Goal: Task Accomplishment & Management: Use online tool/utility

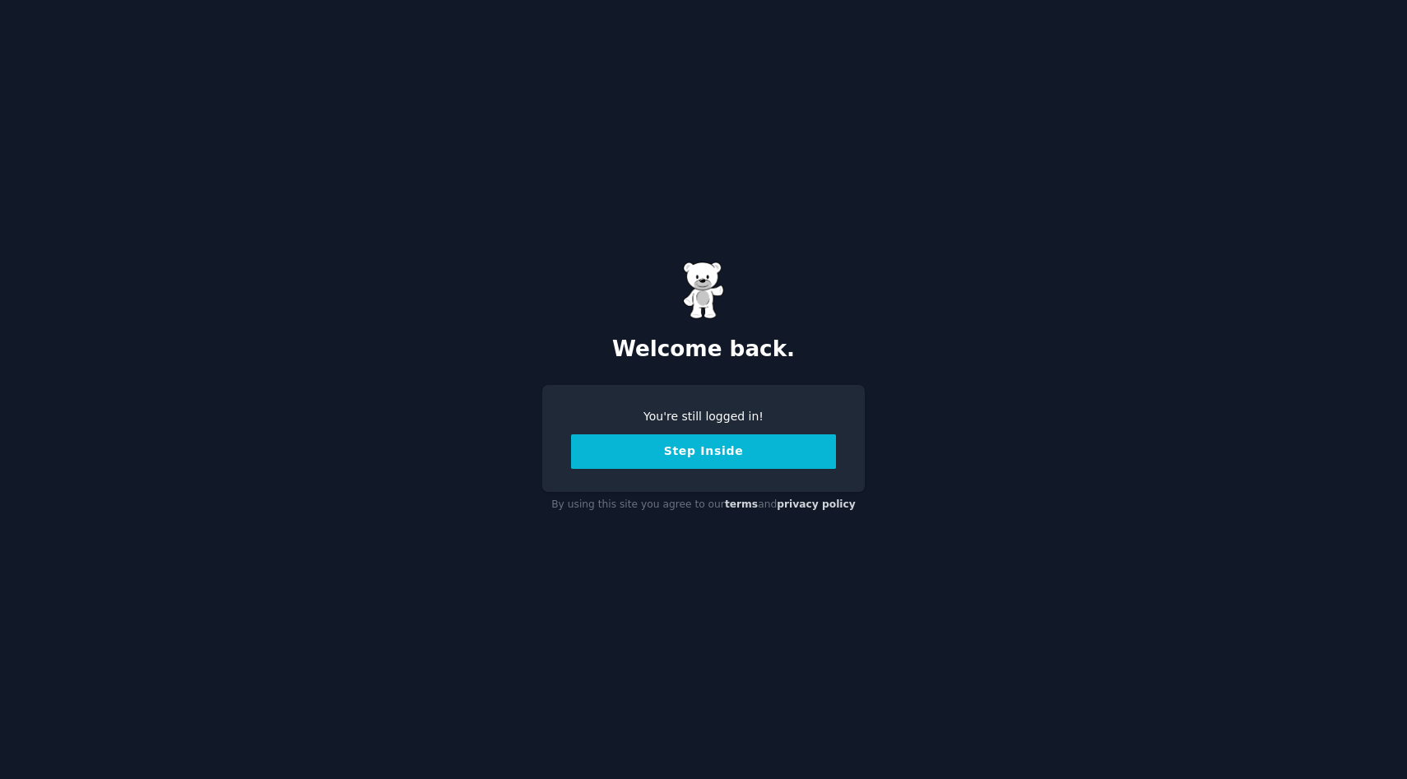
click at [694, 452] on button "Step Inside" at bounding box center [703, 451] width 265 height 35
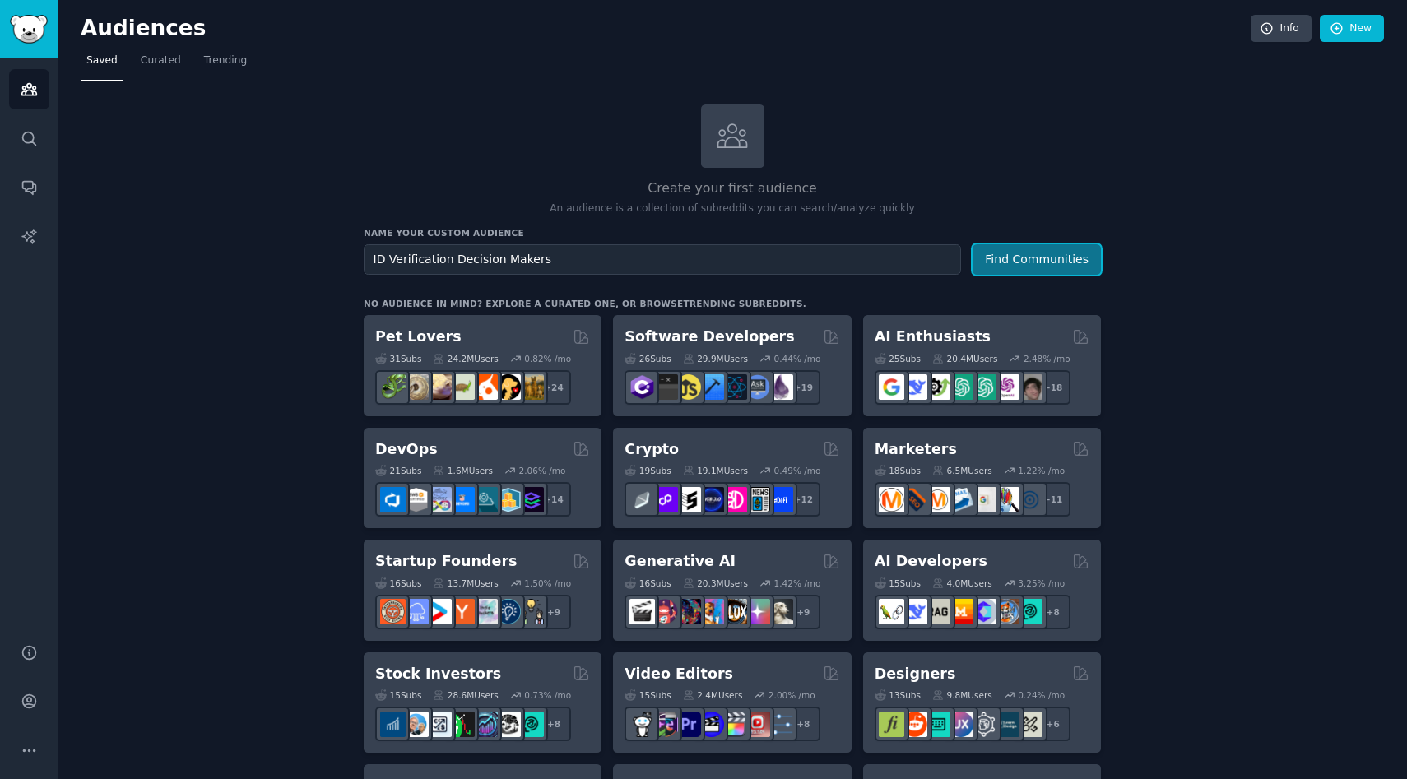
click at [1001, 261] on button "Find Communities" at bounding box center [1036, 259] width 128 height 30
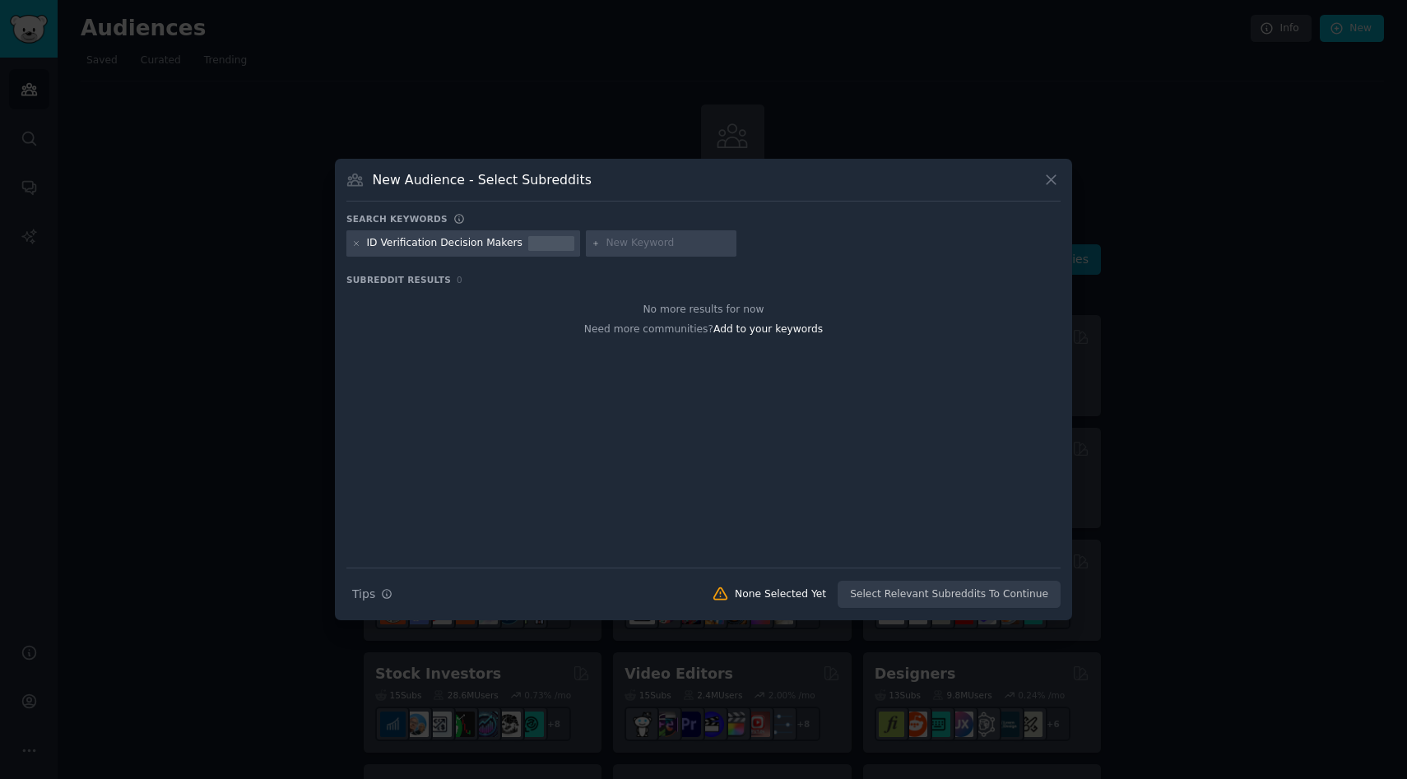
click at [1048, 180] on icon at bounding box center [1050, 179] width 17 height 17
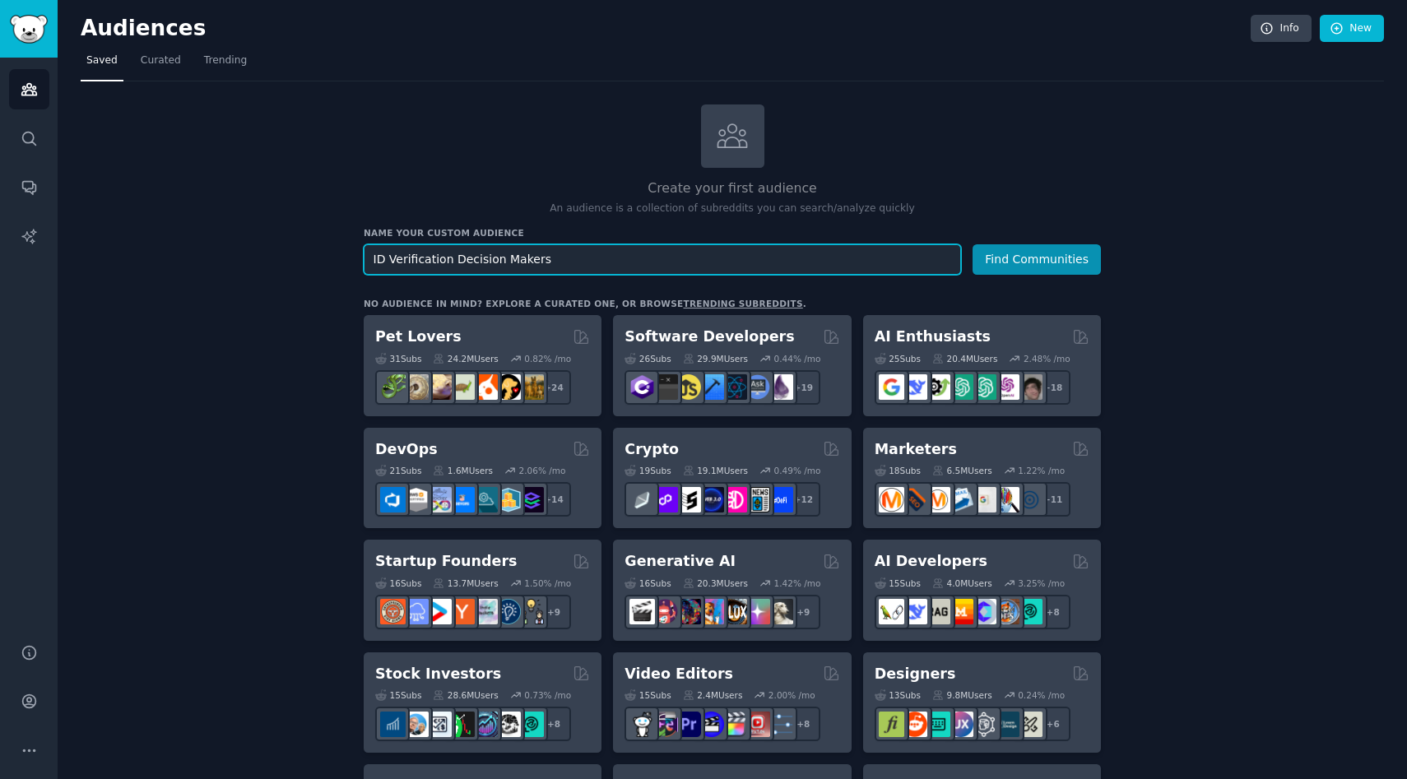
drag, startPoint x: 444, startPoint y: 258, endPoint x: 369, endPoint y: 253, distance: 75.0
click at [369, 253] on input "ID Verification Decision Makers" at bounding box center [662, 259] width 597 height 30
type input "Identity Verification Decision Makers"
click at [972, 244] on button "Find Communities" at bounding box center [1036, 259] width 128 height 30
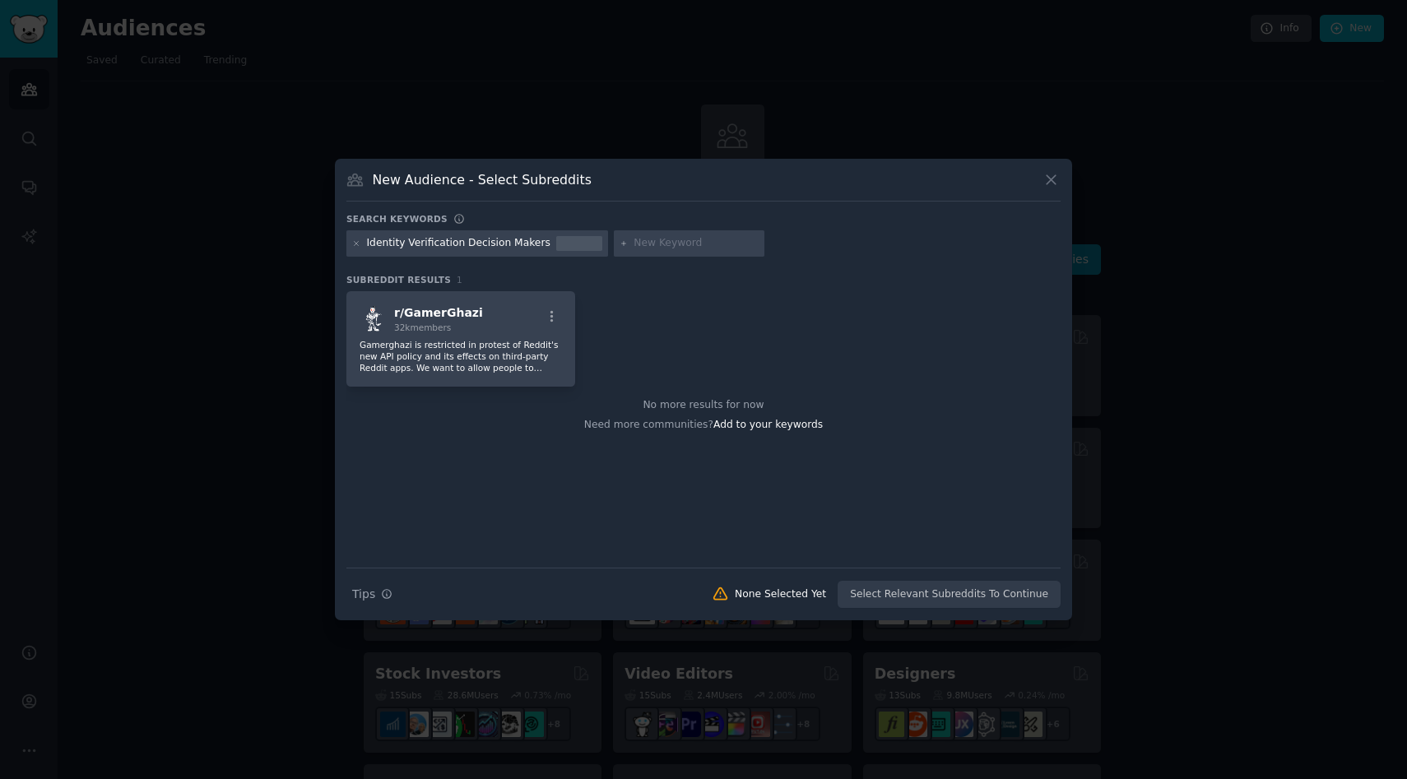
click at [535, 238] on div "Identity Verification Decision Makers" at bounding box center [458, 243] width 183 height 15
drag, startPoint x: 540, startPoint y: 243, endPoint x: 463, endPoint y: 246, distance: 76.6
click at [463, 246] on div "Identity Verification Decision Makers" at bounding box center [477, 243] width 262 height 26
click at [1046, 182] on icon at bounding box center [1050, 179] width 17 height 17
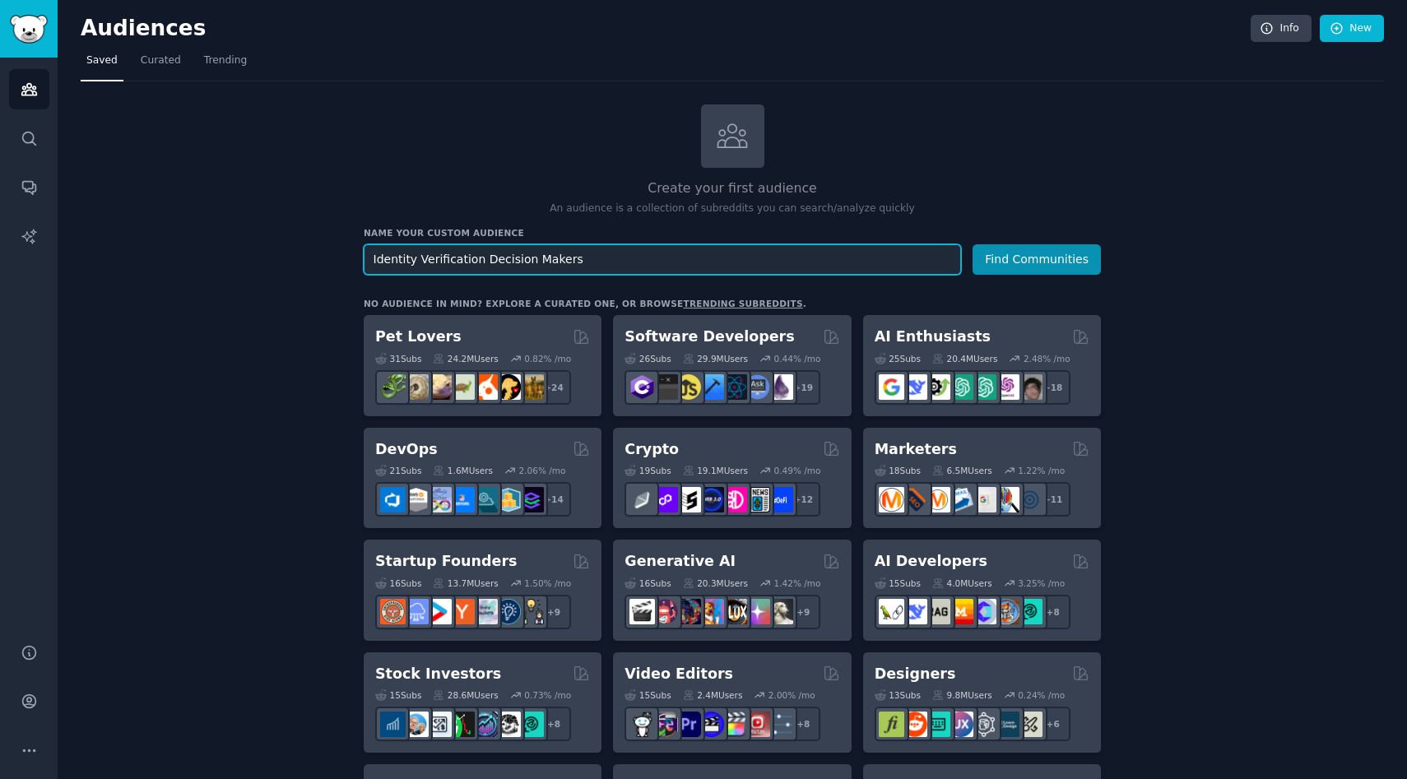
click at [601, 269] on input "Identity Verification Decision Makers" at bounding box center [662, 259] width 597 height 30
click at [972, 244] on button "Find Communities" at bounding box center [1036, 259] width 128 height 30
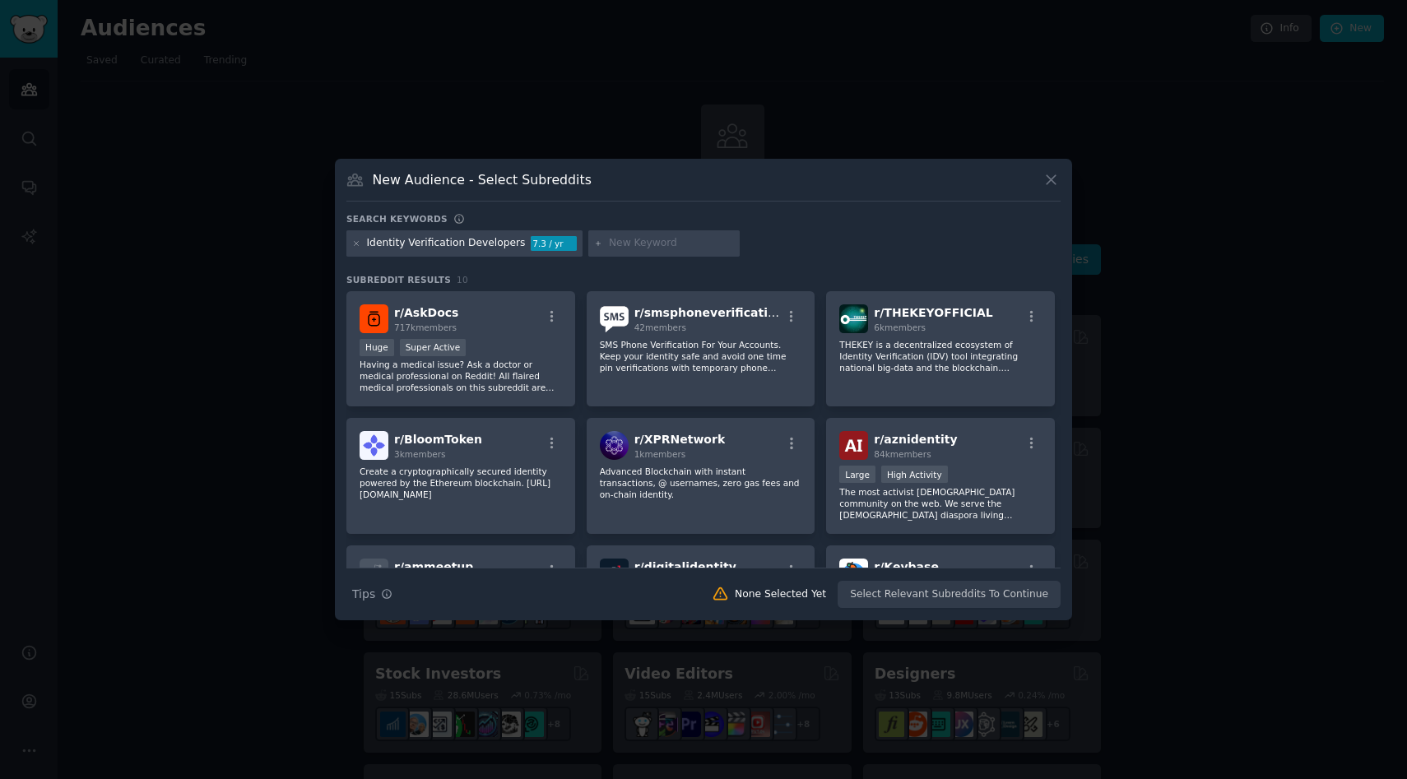
click at [1052, 183] on icon at bounding box center [1050, 179] width 17 height 17
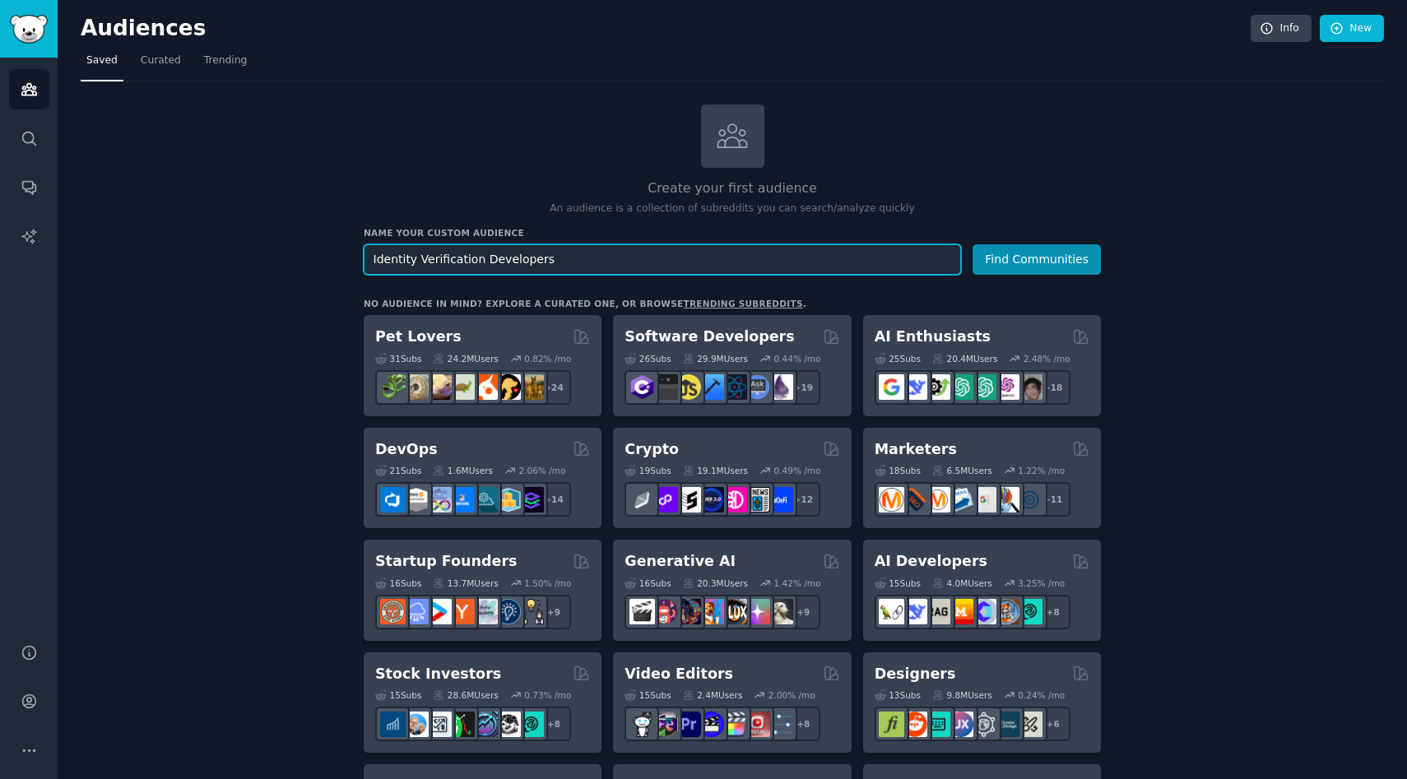
drag, startPoint x: 732, startPoint y: 262, endPoint x: 465, endPoint y: 270, distance: 267.5
click at [465, 270] on input "Identity Verification Developers" at bounding box center [662, 259] width 597 height 30
type input "Identity Verification Developers"
click at [972, 244] on button "Find Communities" at bounding box center [1036, 259] width 128 height 30
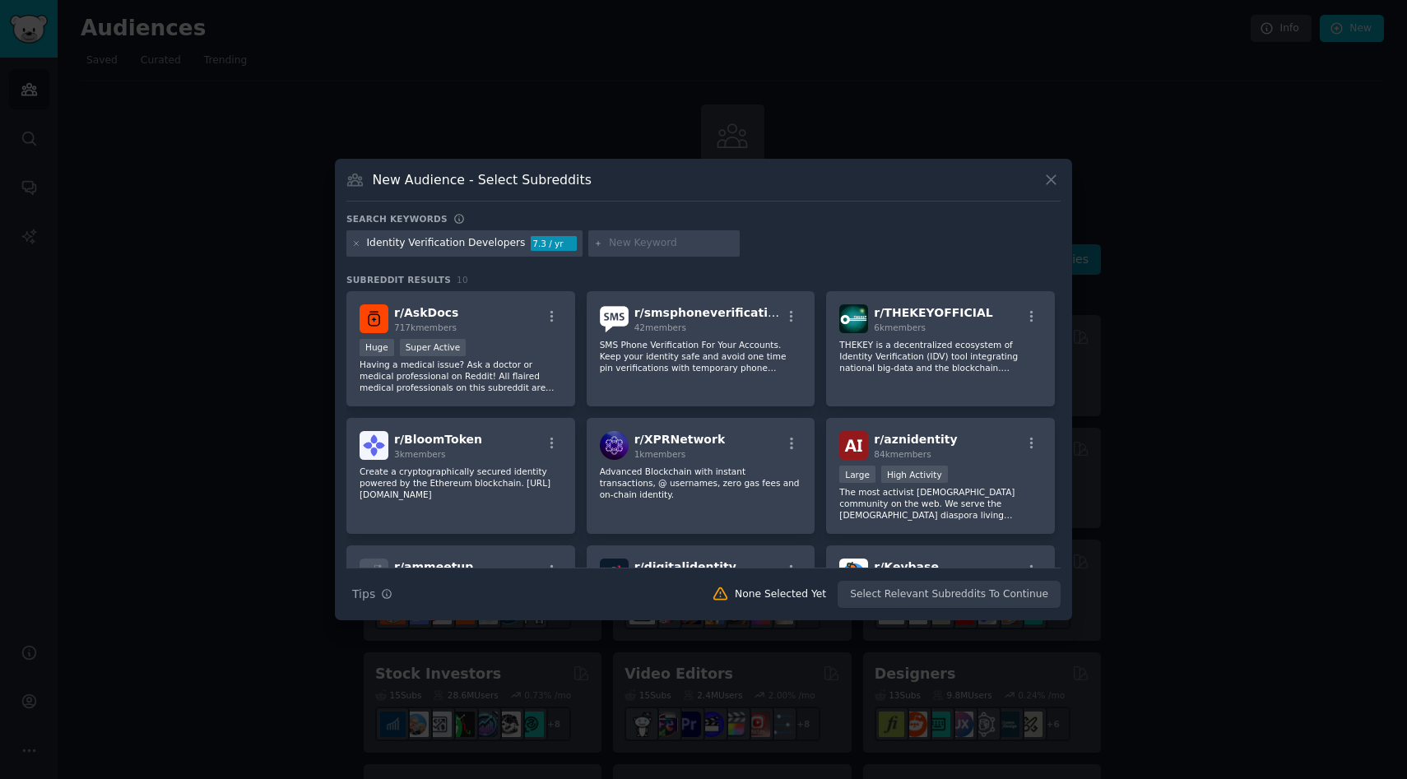
click at [568, 239] on div "Identity Verification Developers 7.3 / yr" at bounding box center [464, 243] width 236 height 26
click at [1051, 183] on icon at bounding box center [1050, 179] width 17 height 17
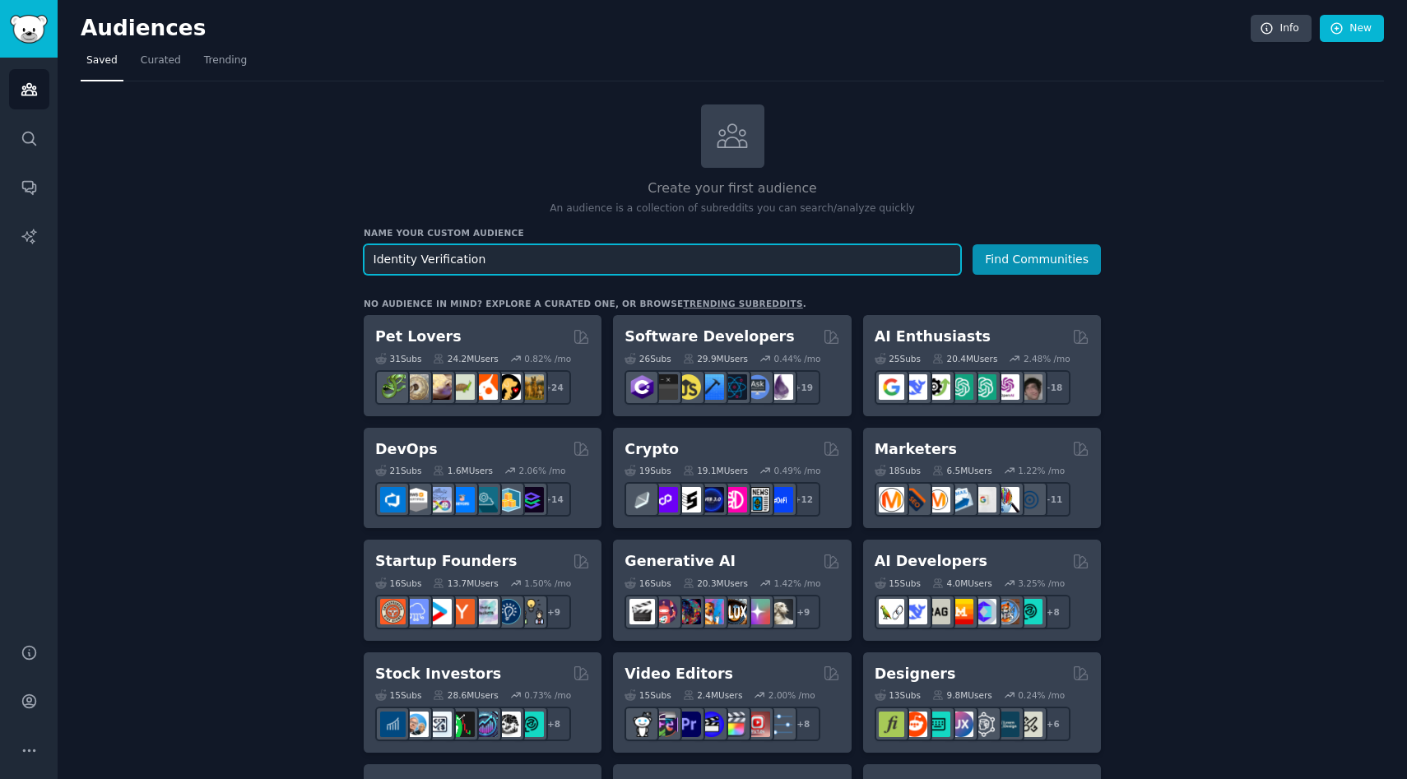
type input "Identity Verification"
click at [972, 244] on button "Find Communities" at bounding box center [1036, 259] width 128 height 30
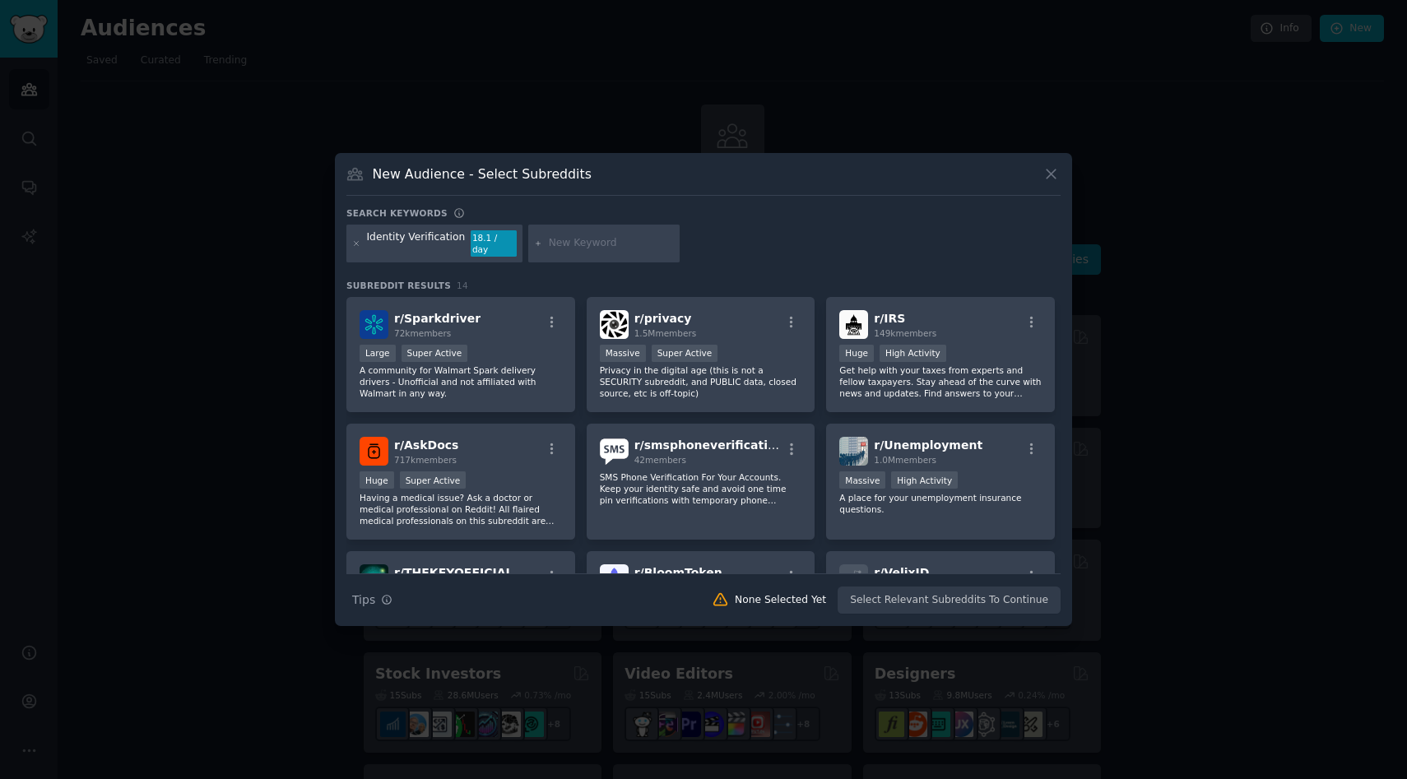
click at [536, 241] on div at bounding box center [603, 244] width 151 height 38
click at [534, 246] on icon at bounding box center [538, 243] width 9 height 9
click at [1052, 176] on icon at bounding box center [1050, 174] width 9 height 9
